Goal: Transaction & Acquisition: Purchase product/service

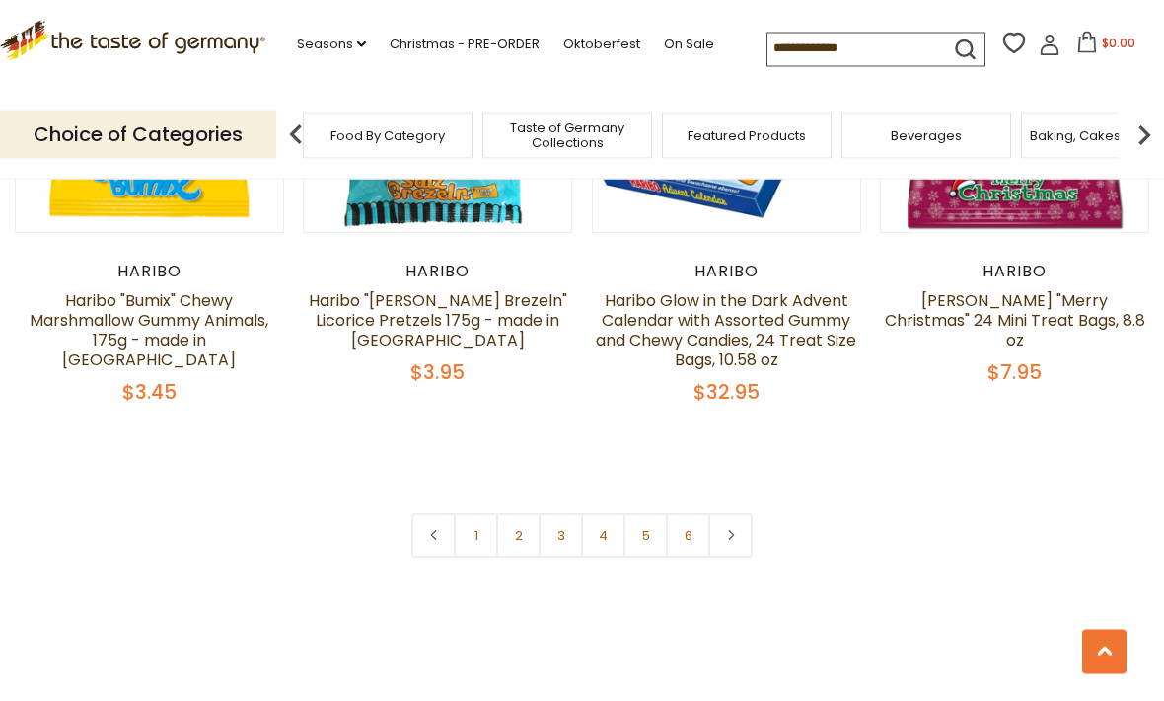
scroll to position [4185, 0]
click at [740, 513] on link at bounding box center [730, 535] width 44 height 44
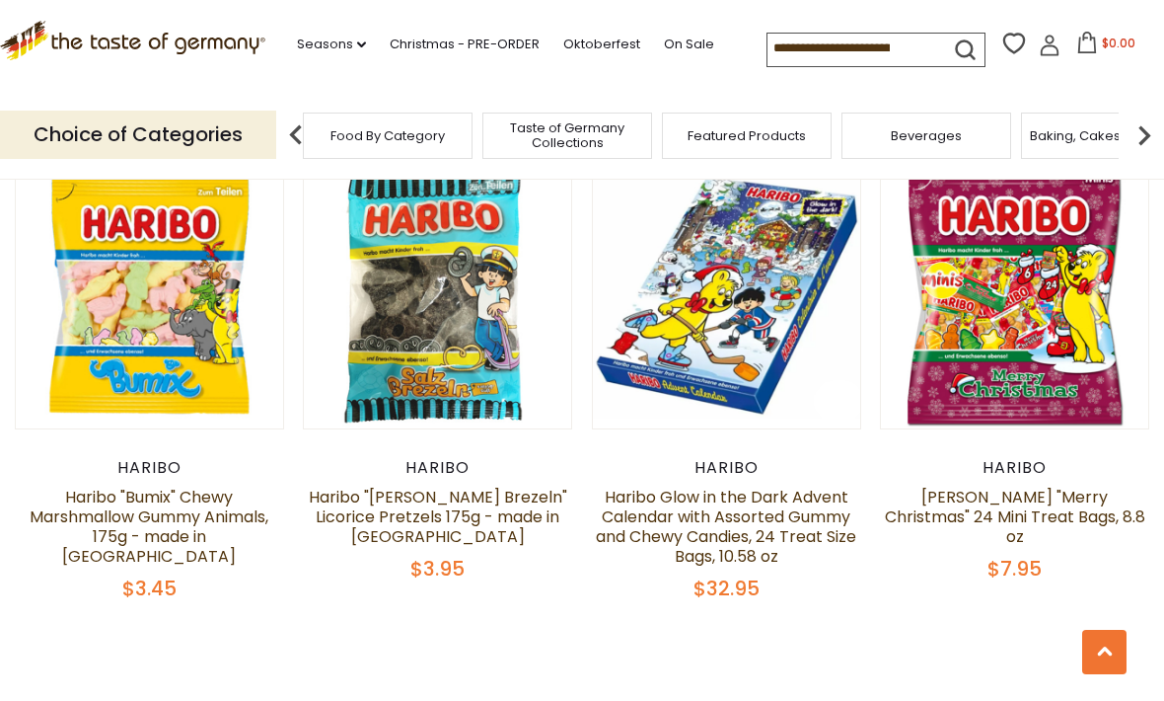
scroll to position [4343, 0]
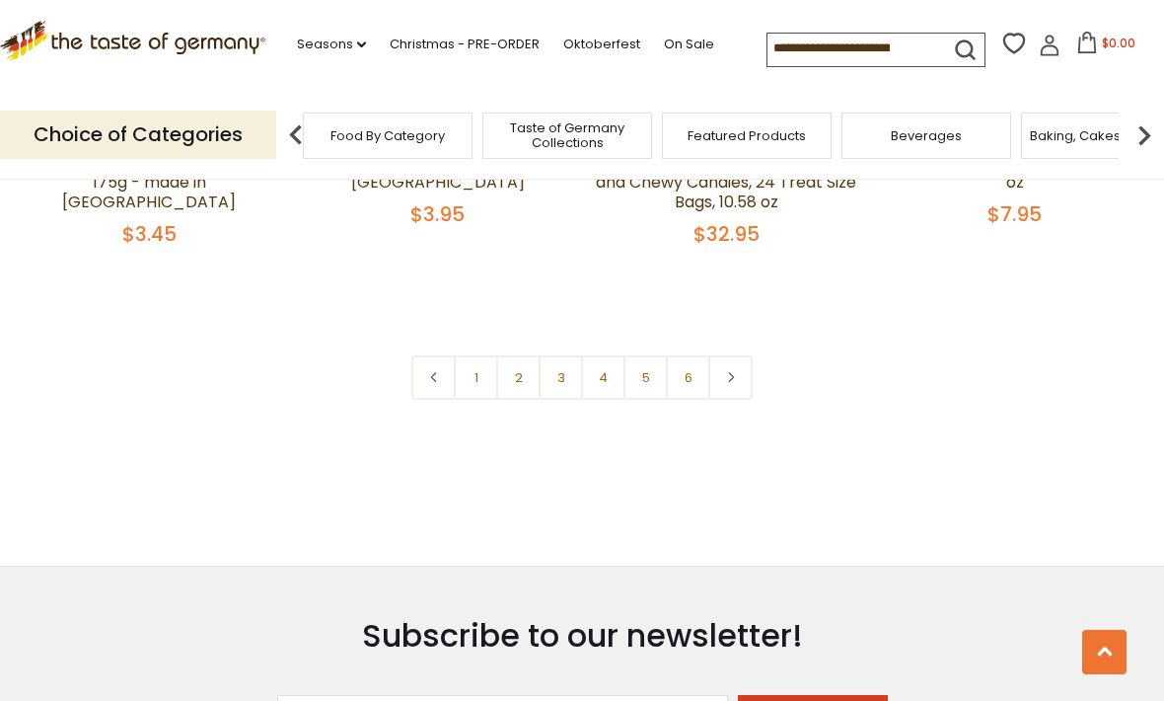
click at [734, 355] on link at bounding box center [730, 377] width 44 height 44
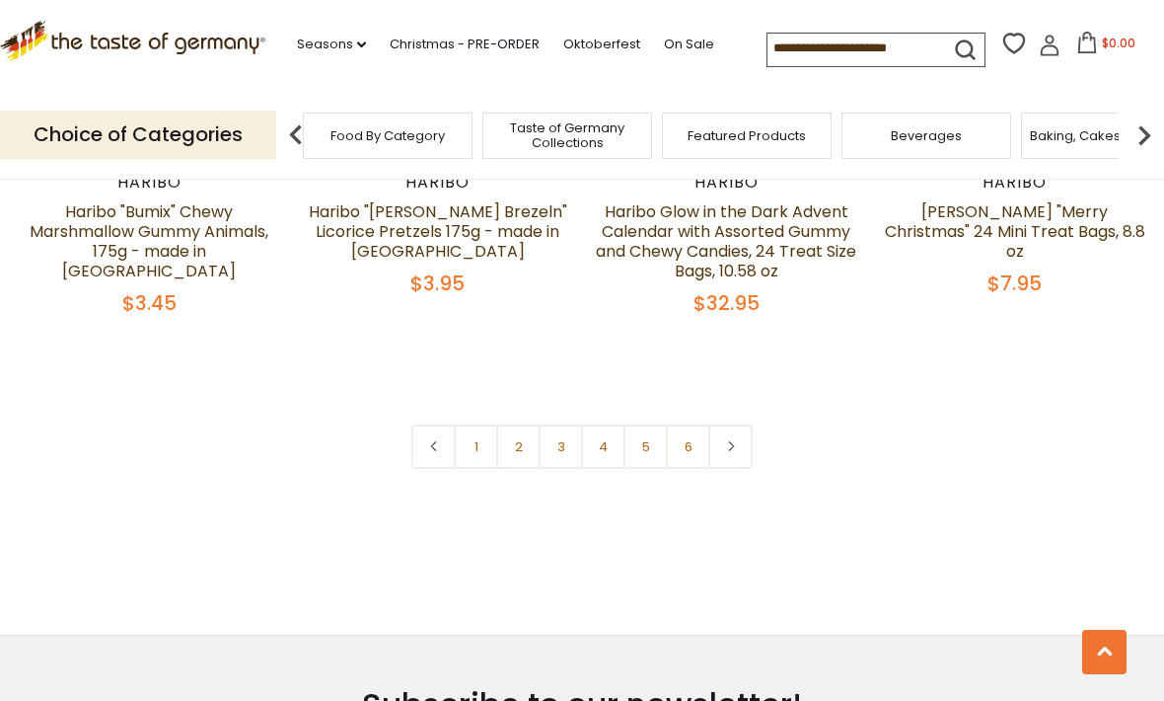
scroll to position [4275, 0]
click at [523, 423] on link "2" at bounding box center [518, 445] width 44 height 44
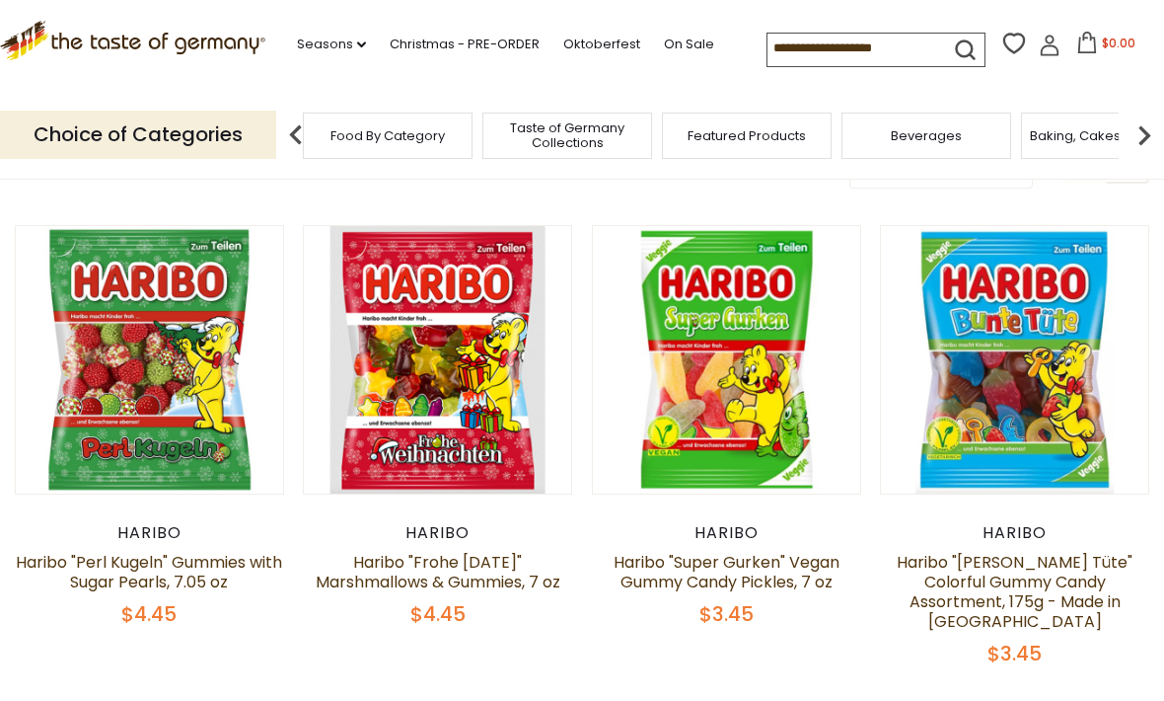
scroll to position [139, 0]
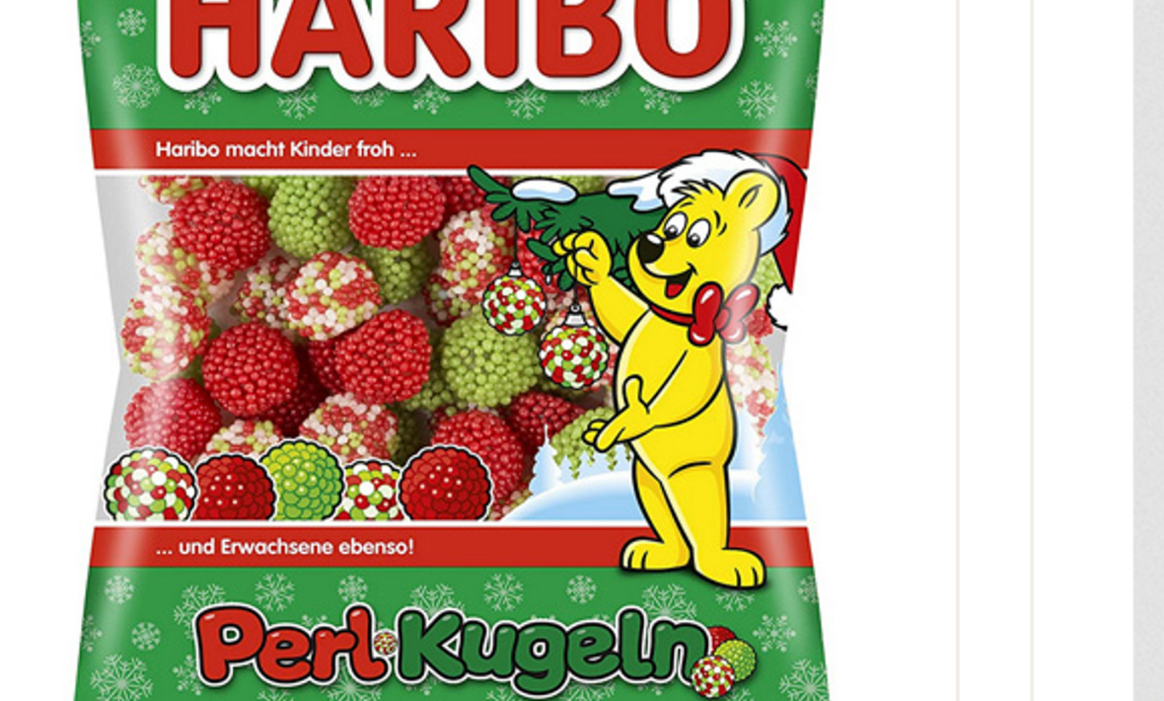
click at [37, 228] on link at bounding box center [149, 340] width 225 height 225
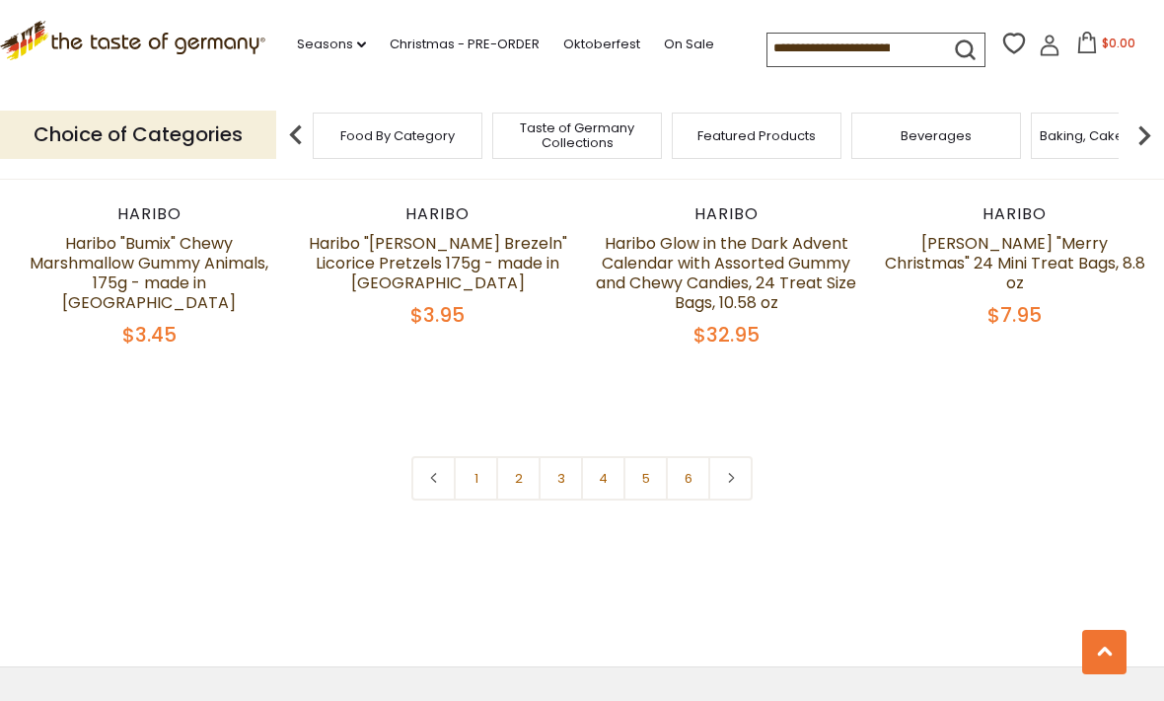
click at [521, 456] on link "2" at bounding box center [518, 478] width 44 height 44
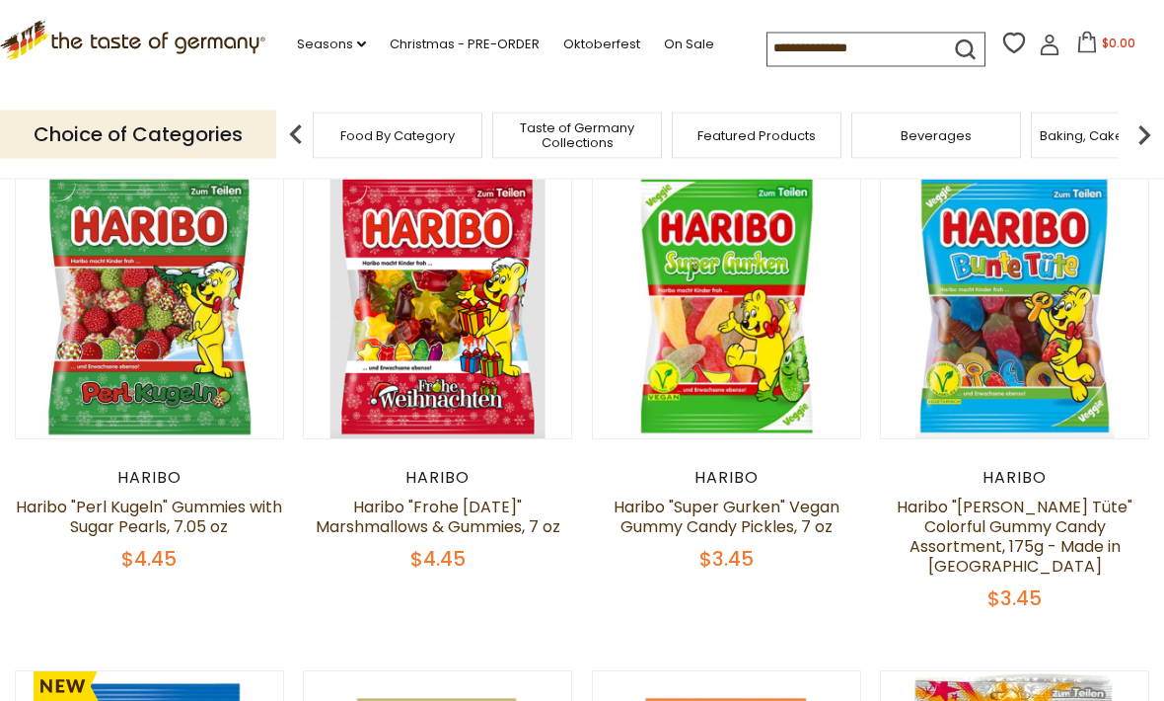
scroll to position [174, 0]
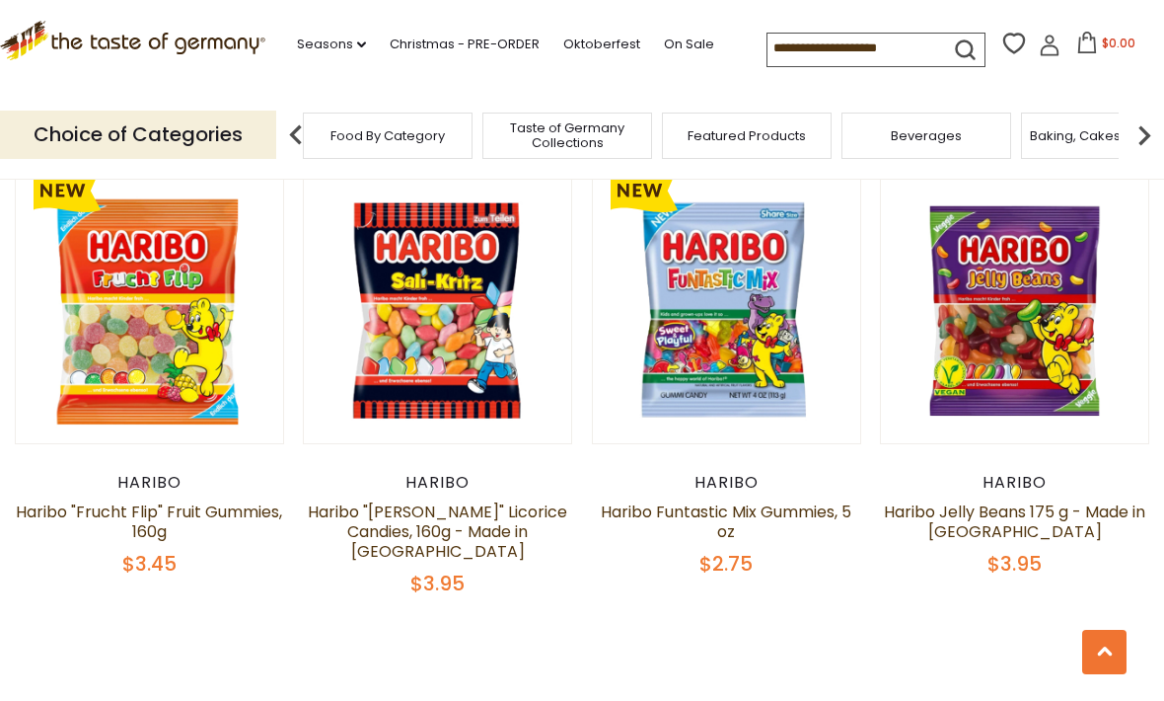
scroll to position [4102, 0]
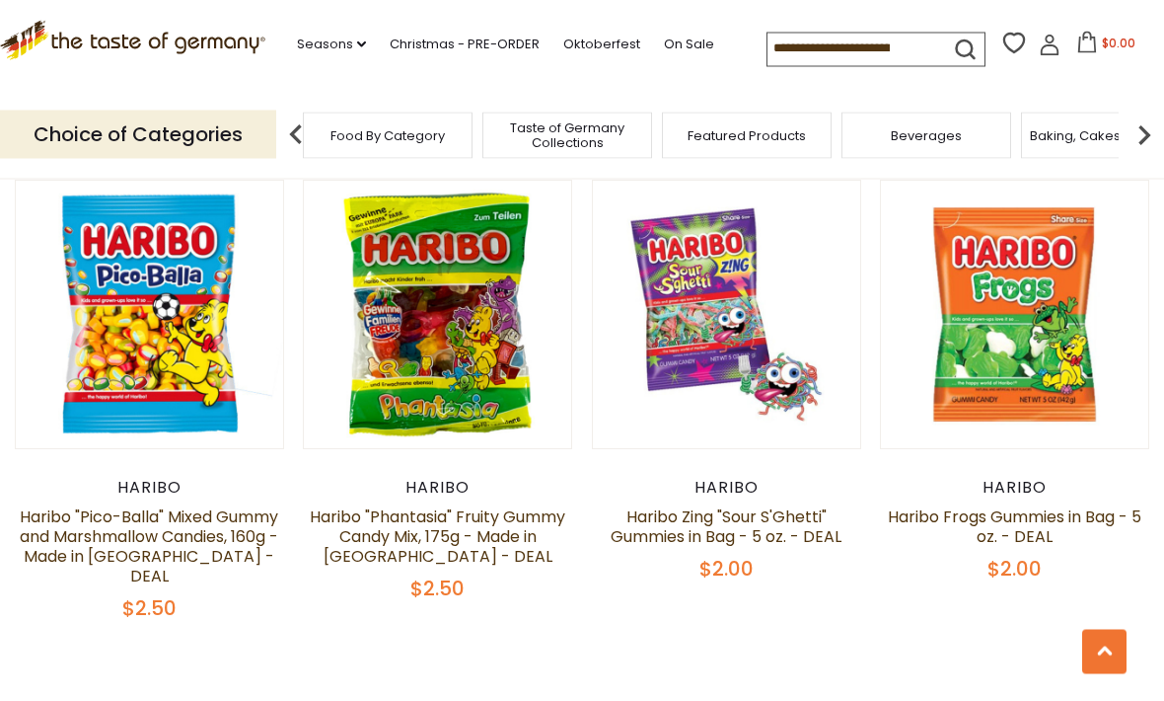
scroll to position [4048, 0]
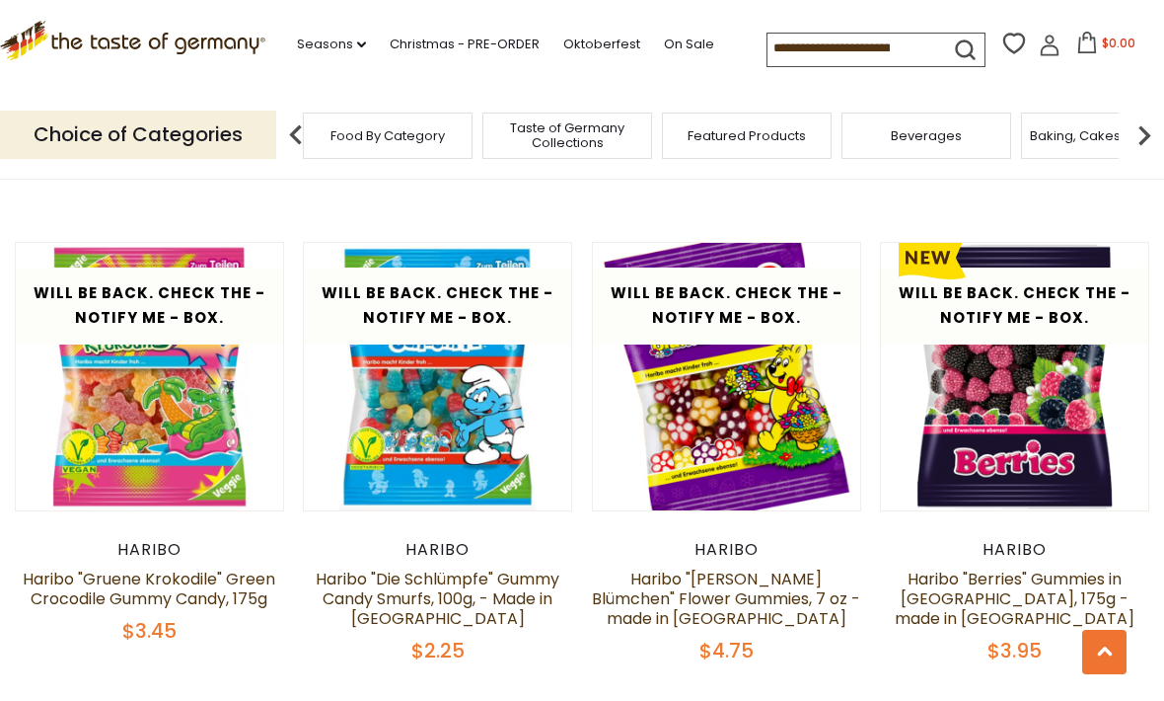
scroll to position [3985, 0]
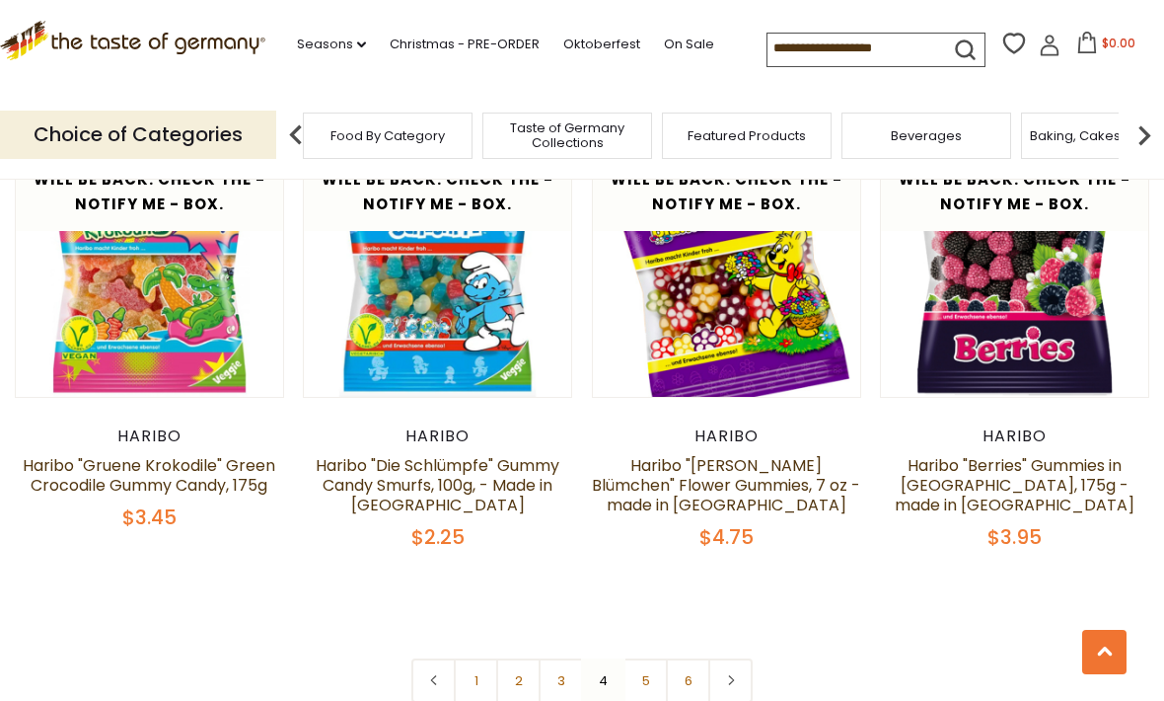
click at [626, 658] on link "5" at bounding box center [646, 680] width 44 height 44
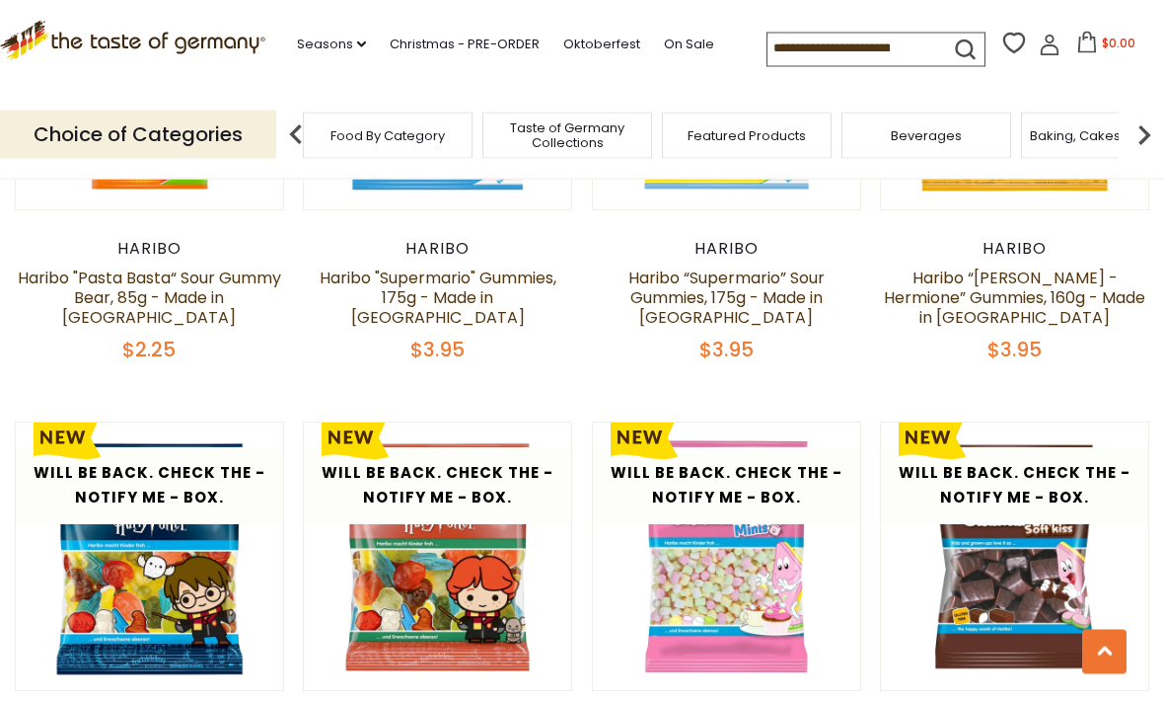
scroll to position [3788, 0]
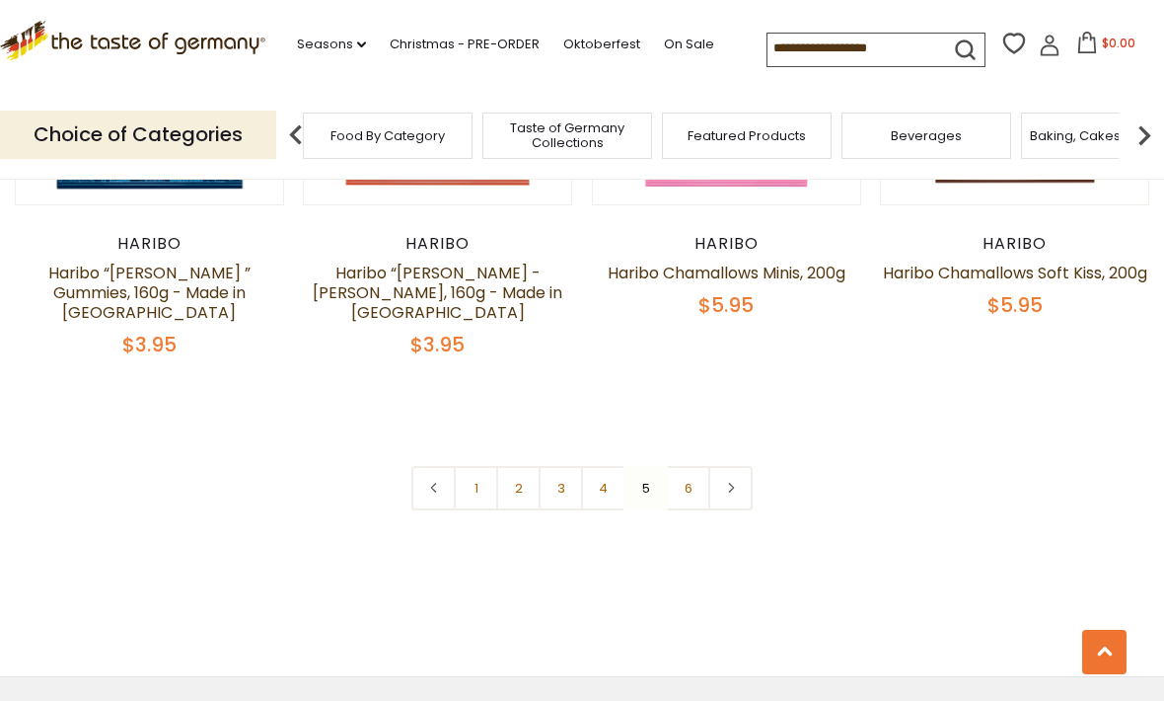
click at [696, 466] on link "6" at bounding box center [688, 488] width 44 height 44
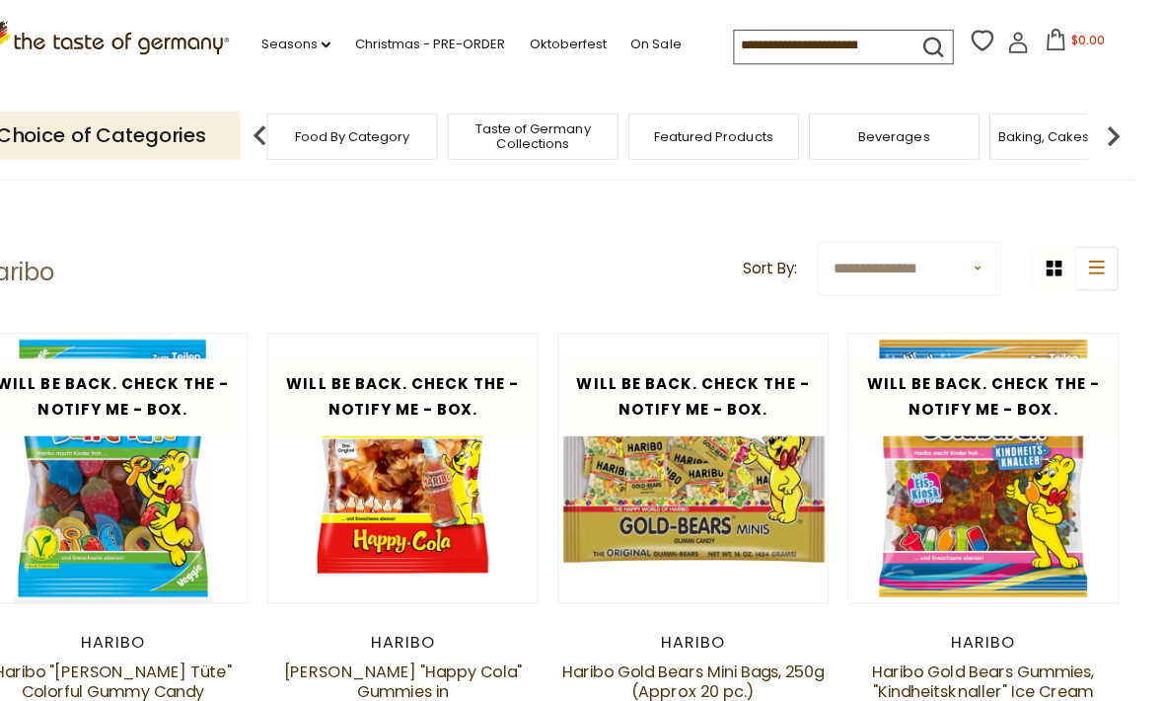
scroll to position [0, 0]
